Goal: Find contact information: Find contact information

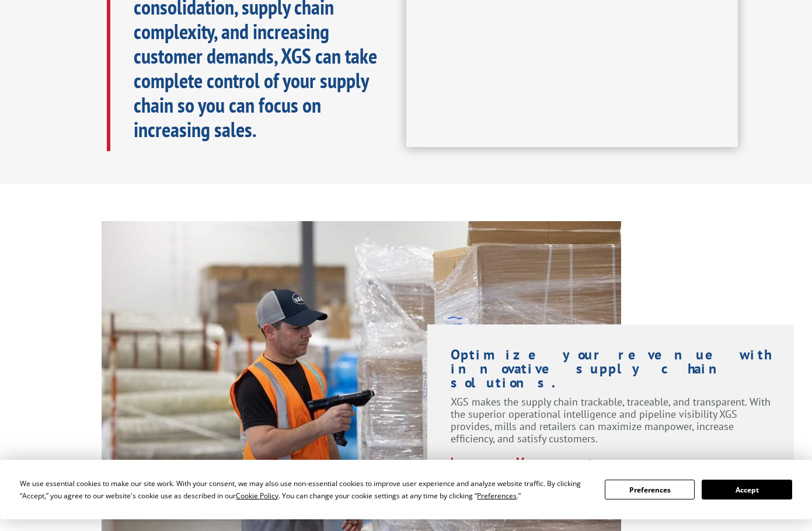
scroll to position [817, 0]
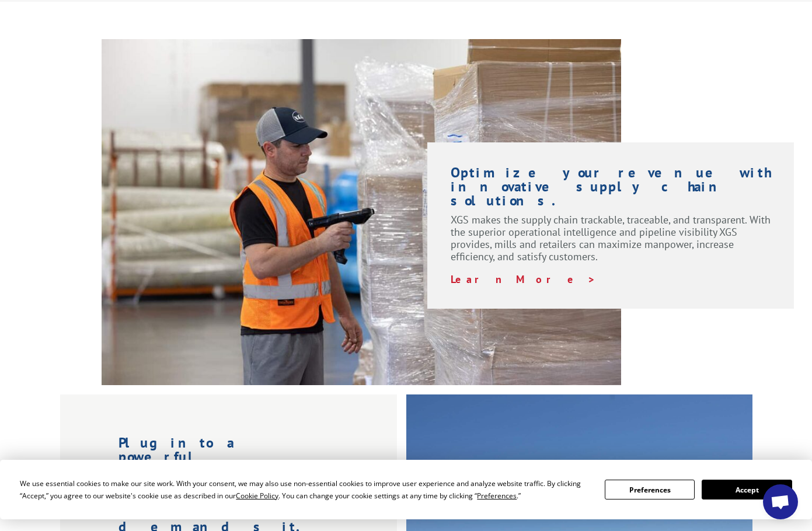
click at [762, 495] on button "Accept" at bounding box center [747, 490] width 90 height 20
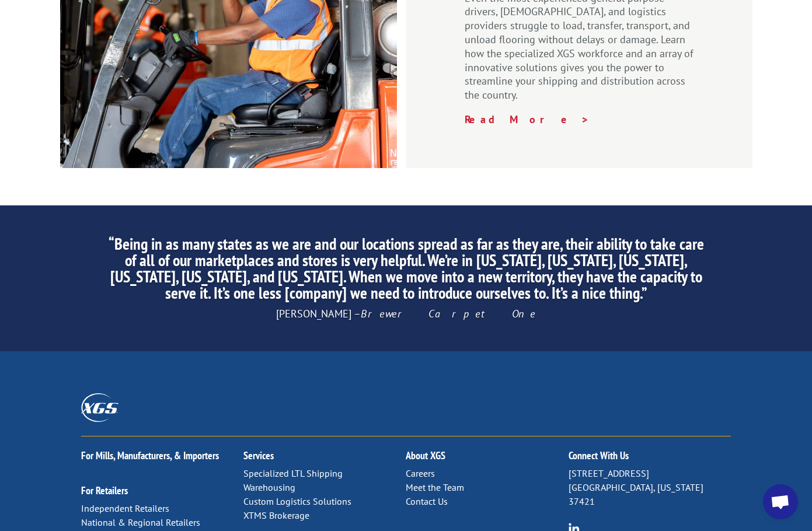
scroll to position [1775, 0]
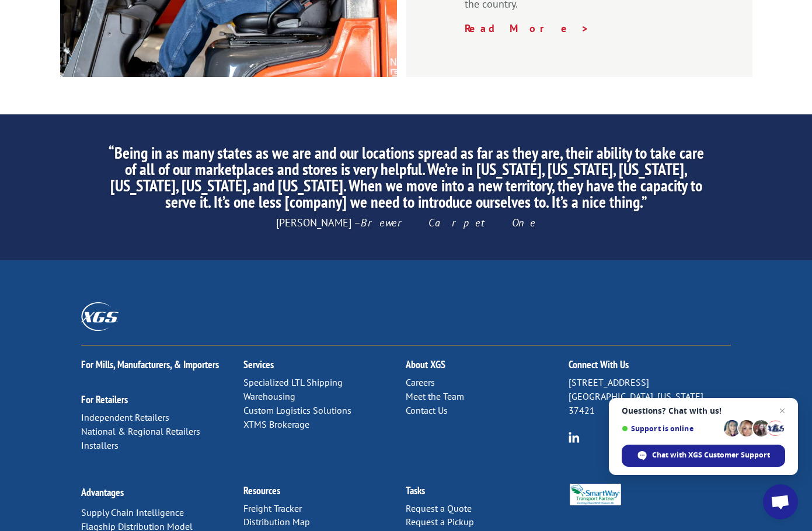
click at [429, 405] on link "Contact Us" at bounding box center [427, 411] width 42 height 12
